Goal: Task Accomplishment & Management: Manage account settings

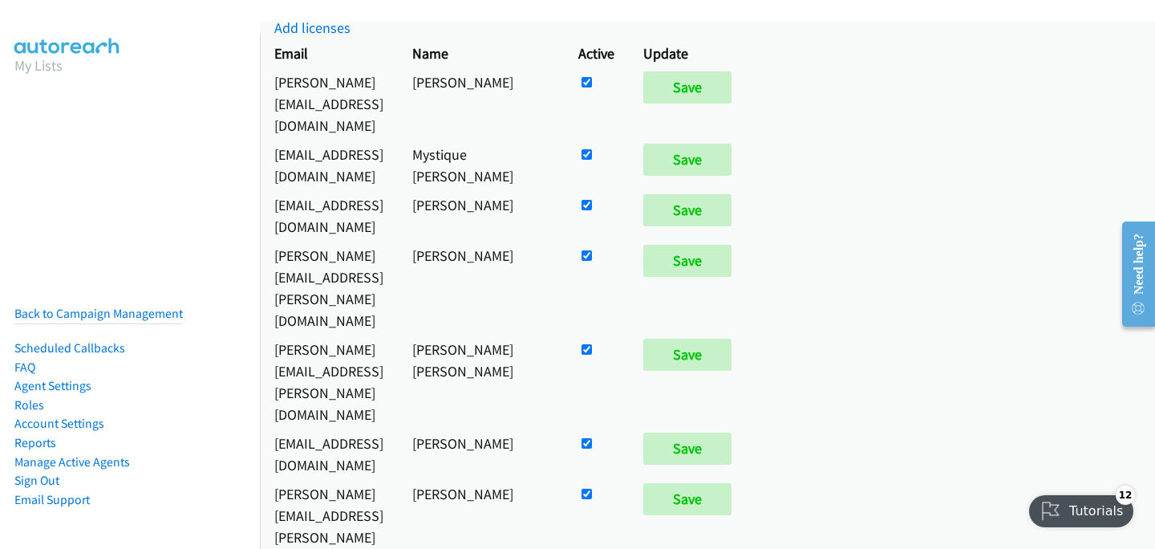
scroll to position [66, 0]
checkbox input "false"
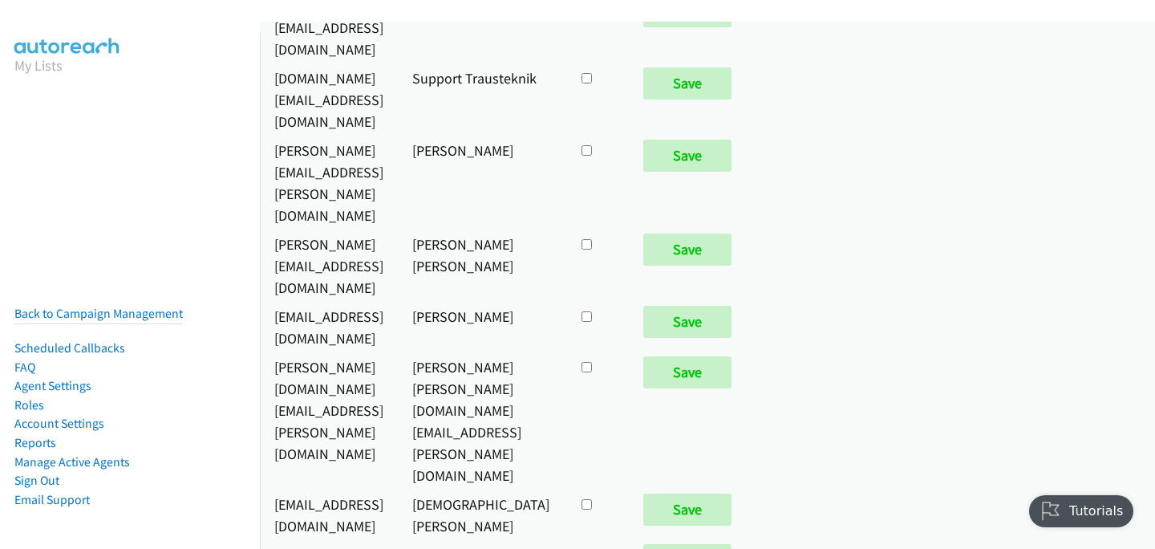
scroll to position [6876, 0]
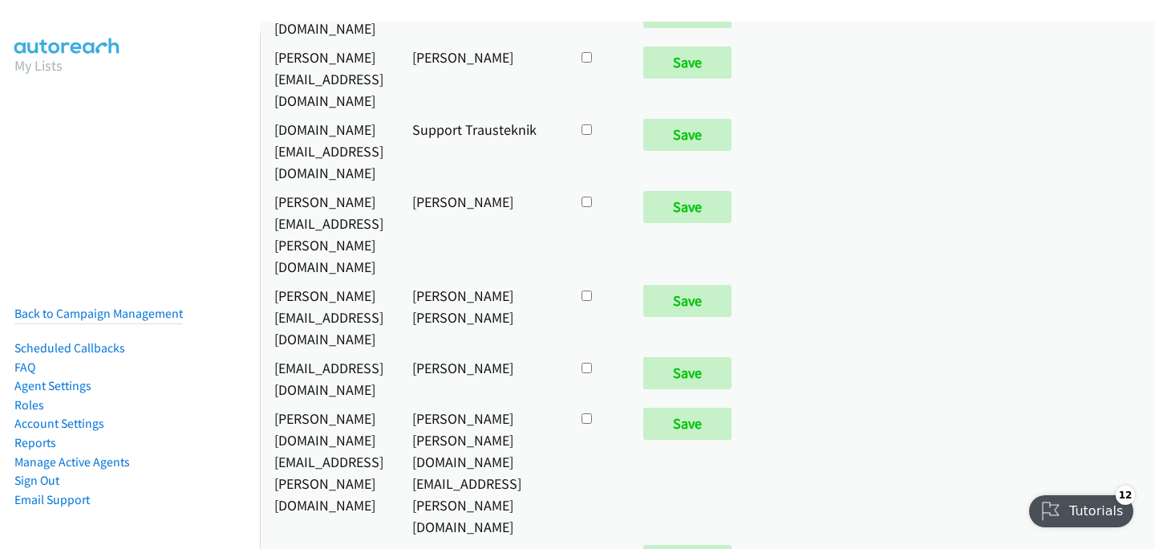
checkbox input "true"
